Goal: Browse casually

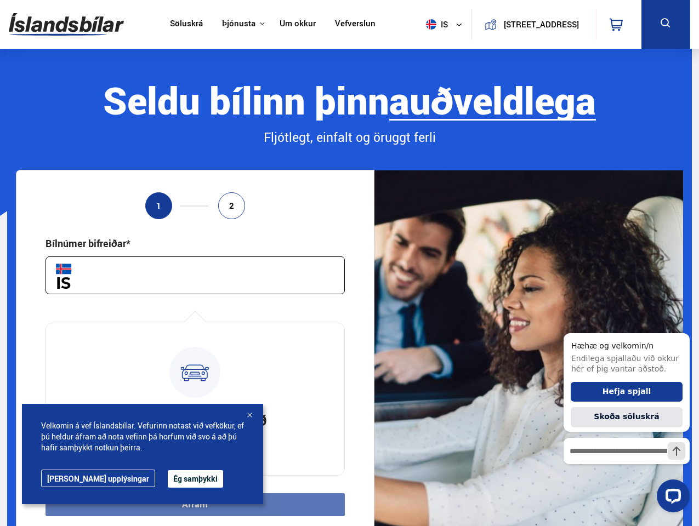
click at [66, 24] on img at bounding box center [66, 25] width 115 height 36
click at [433, 24] on span "is" at bounding box center [435, 24] width 27 height 10
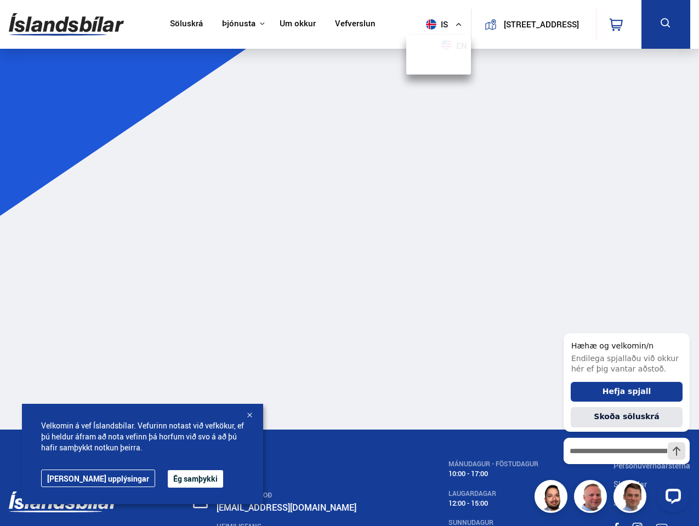
click at [619, 24] on icon at bounding box center [616, 24] width 13 height 13
click at [666, 24] on icon at bounding box center [666, 23] width 14 height 14
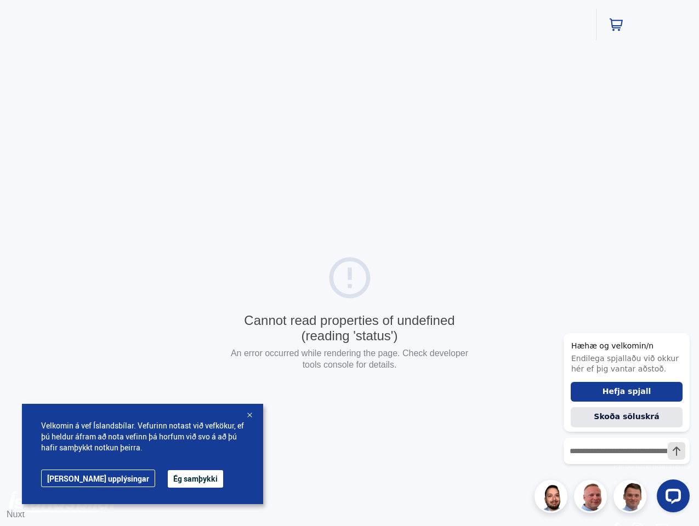
click at [195, 505] on div "Cannot read properties of undefined (reading 'status') An error occurred while …" at bounding box center [349, 315] width 699 height 630
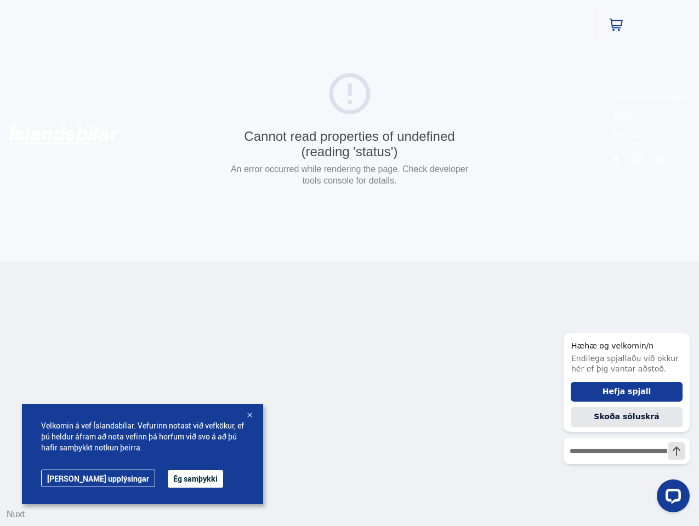
click at [168, 479] on button "Ég samþykki" at bounding box center [195, 480] width 55 height 18
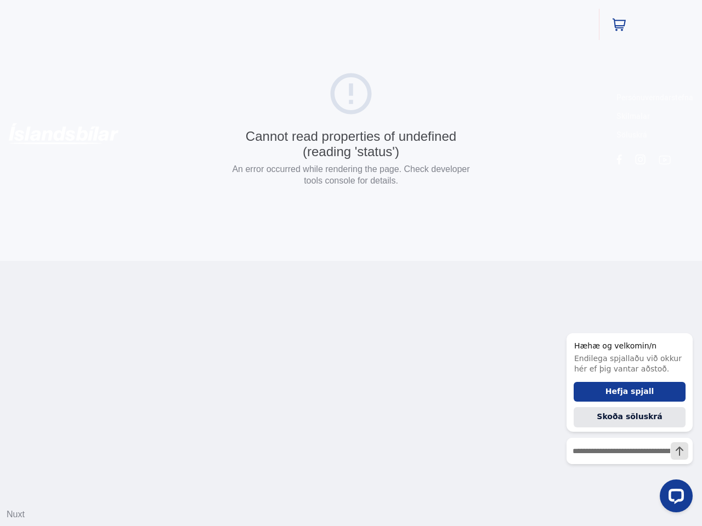
click at [250, 261] on html "Söluskrá Þjónusta Íslandsbílar [DOMAIN_NAME] Íslandsvörn Leiðbeiningar Um okkur…" at bounding box center [351, 130] width 702 height 261
